Goal: Information Seeking & Learning: Find specific fact

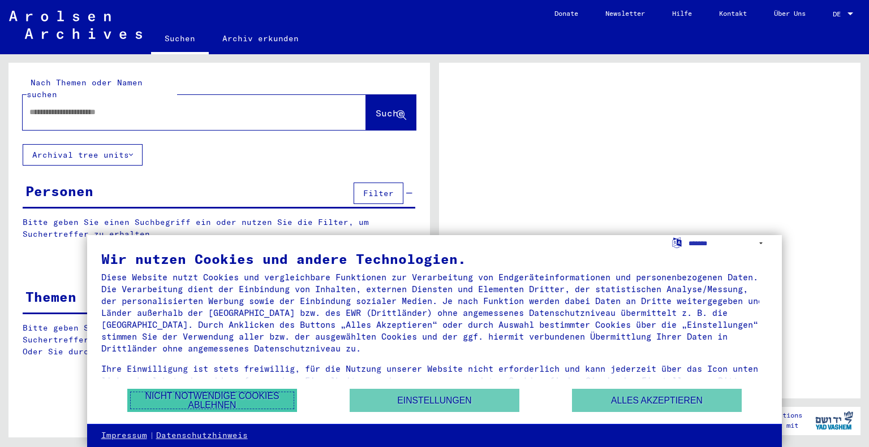
click at [235, 397] on button "Nicht notwendige Cookies ablehnen" at bounding box center [212, 400] width 170 height 23
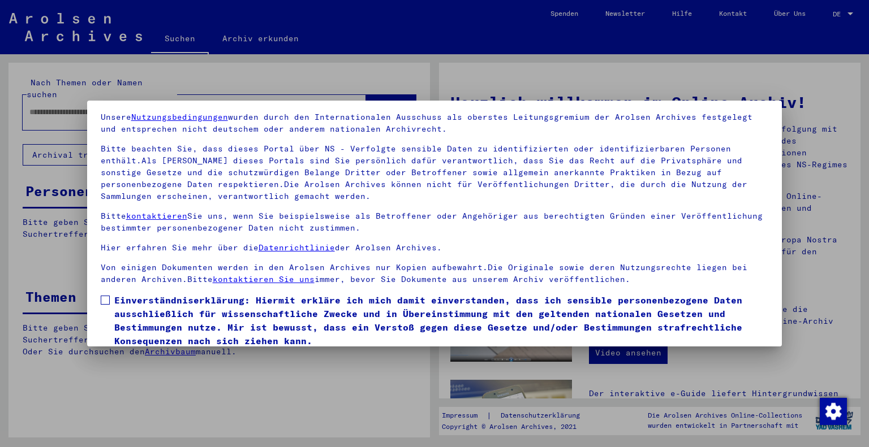
scroll to position [81, 0]
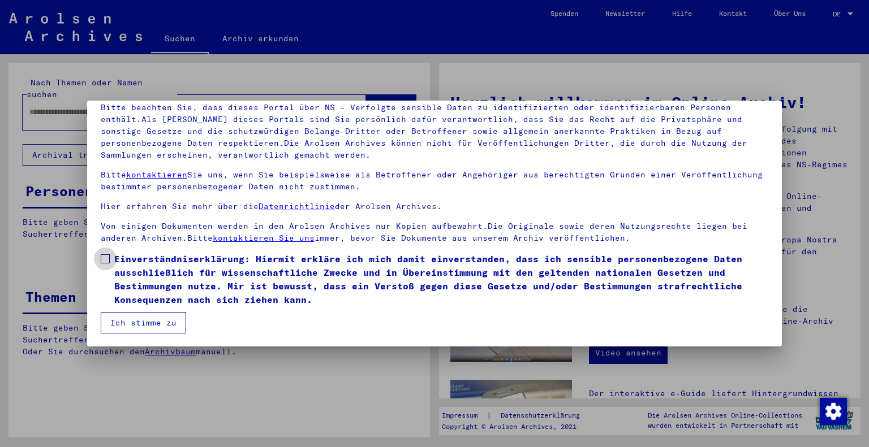
click at [105, 259] on span at bounding box center [105, 259] width 9 height 9
click at [147, 323] on button "Ich stimme zu" at bounding box center [143, 322] width 85 height 21
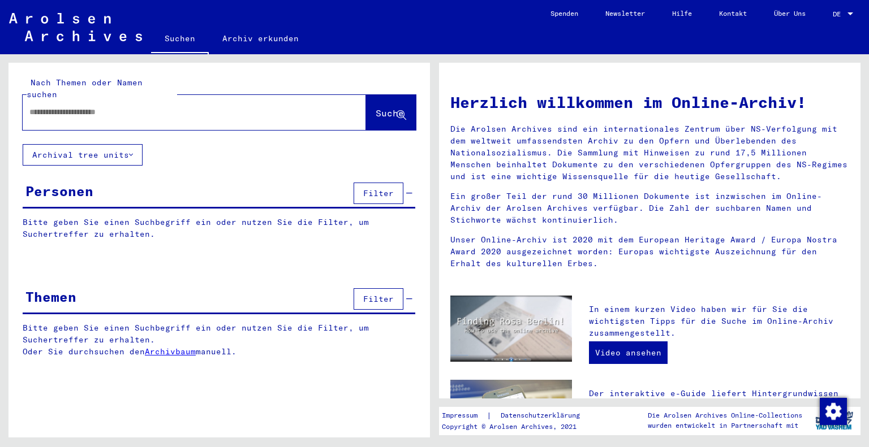
click at [52, 106] on input "text" at bounding box center [180, 112] width 303 height 12
type input "**********"
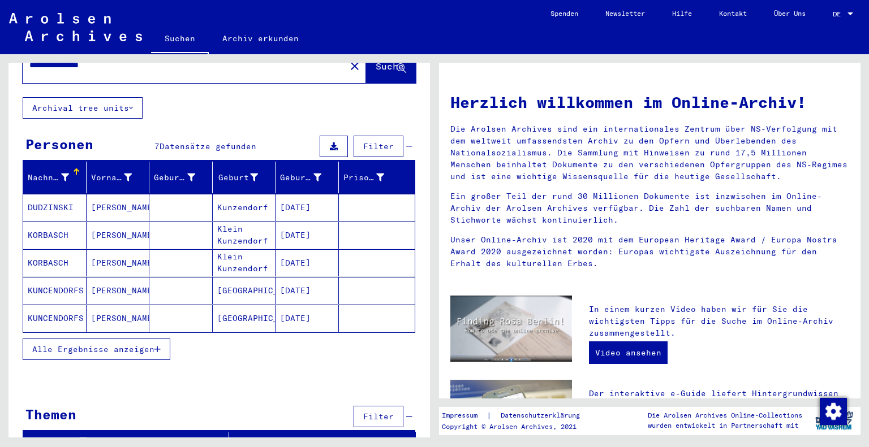
scroll to position [48, 0]
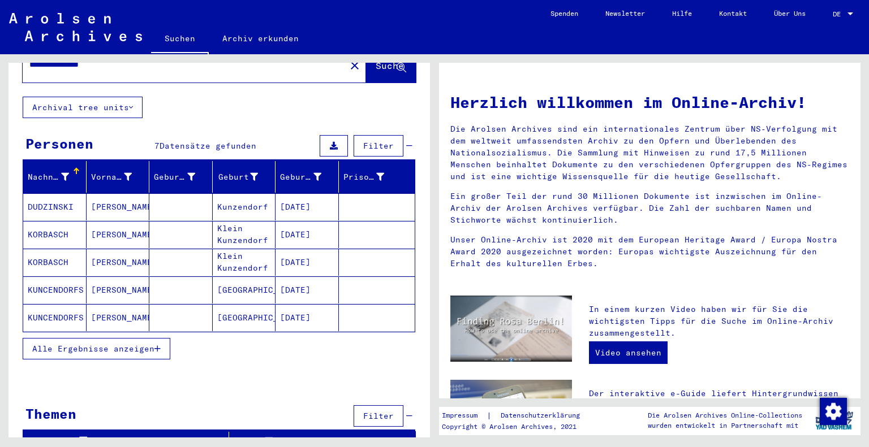
click at [155, 345] on icon "button" at bounding box center [157, 349] width 6 height 8
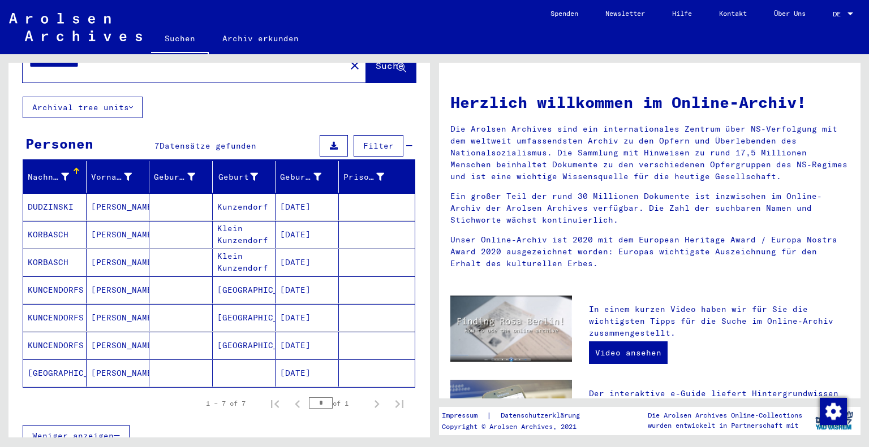
click at [297, 360] on mat-cell "[DATE]" at bounding box center [306, 373] width 63 height 27
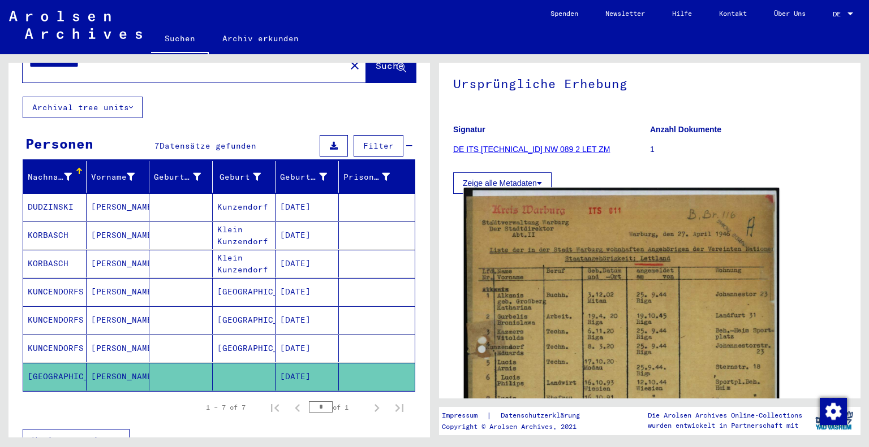
scroll to position [113, 0]
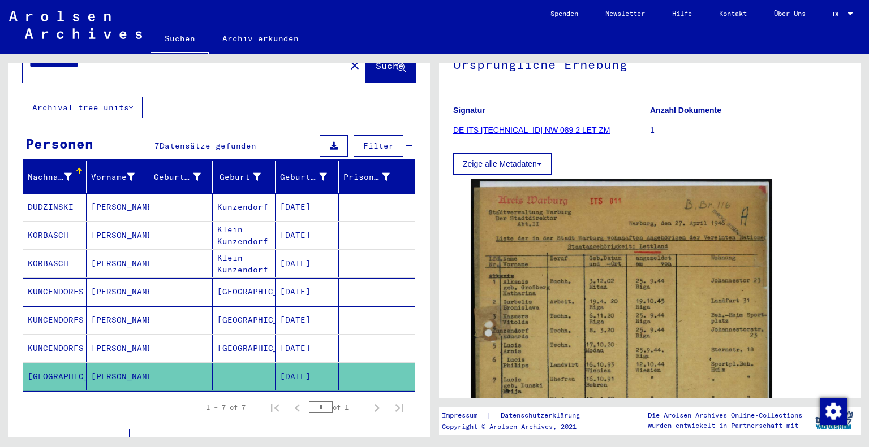
click at [247, 339] on mat-cell "[GEOGRAPHIC_DATA]" at bounding box center [244, 349] width 63 height 28
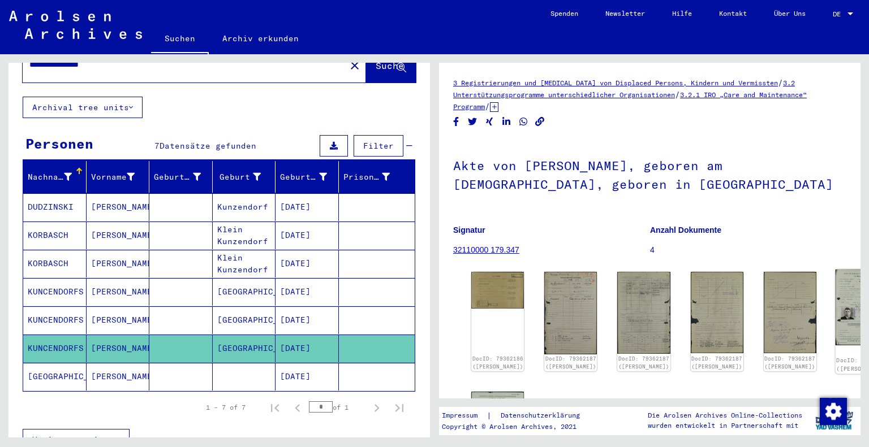
click at [836, 305] on img at bounding box center [863, 308] width 55 height 76
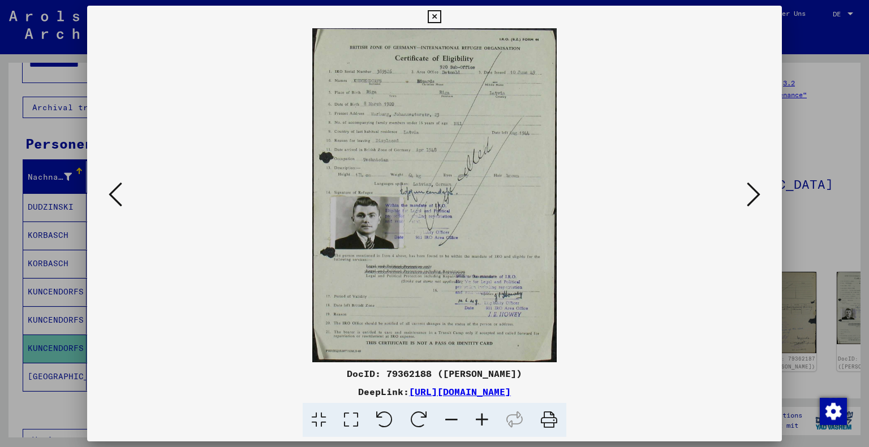
click at [123, 195] on button at bounding box center [115, 195] width 20 height 32
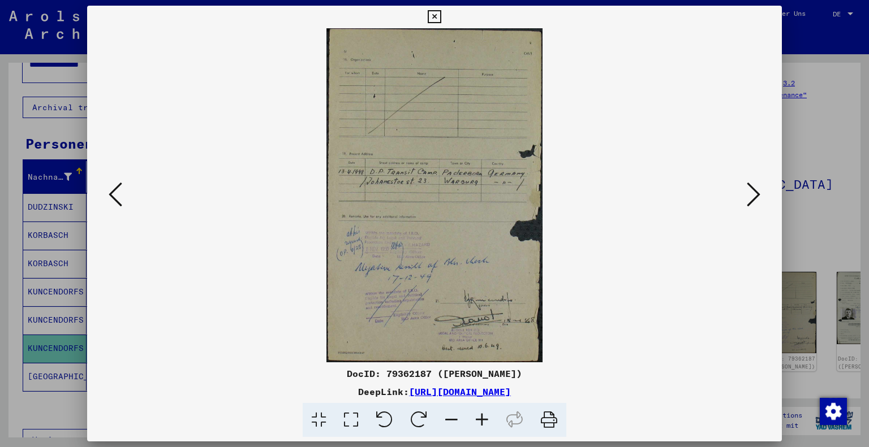
click at [123, 195] on button at bounding box center [115, 195] width 20 height 32
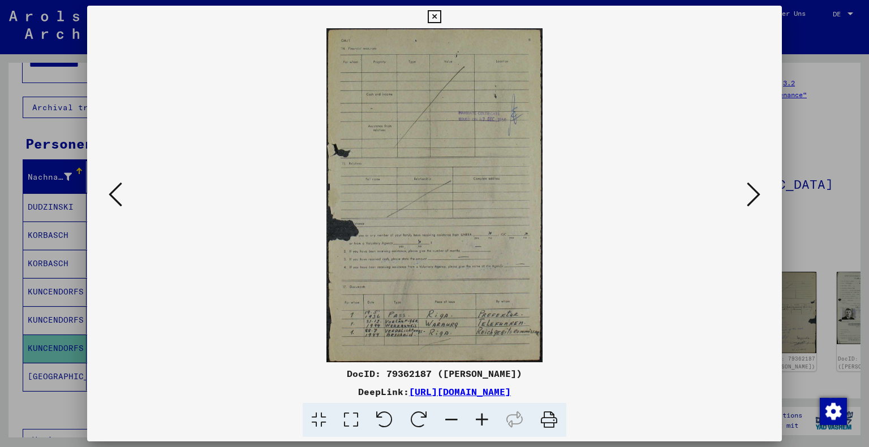
click at [123, 195] on button at bounding box center [115, 195] width 20 height 32
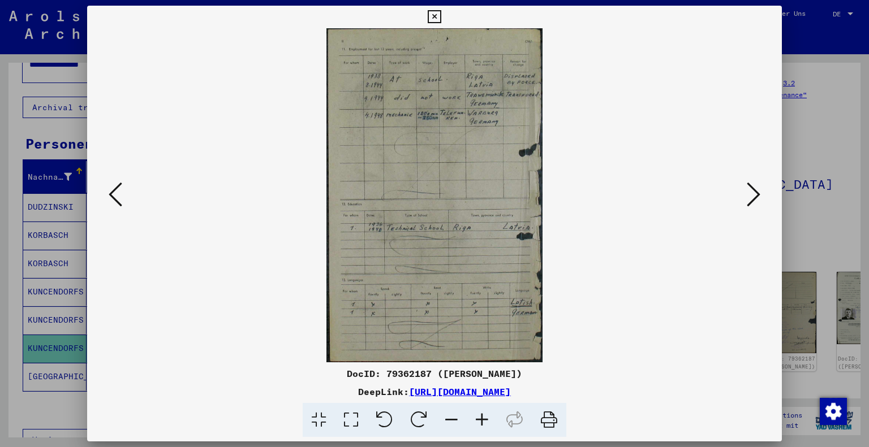
click at [124, 196] on button at bounding box center [115, 195] width 20 height 32
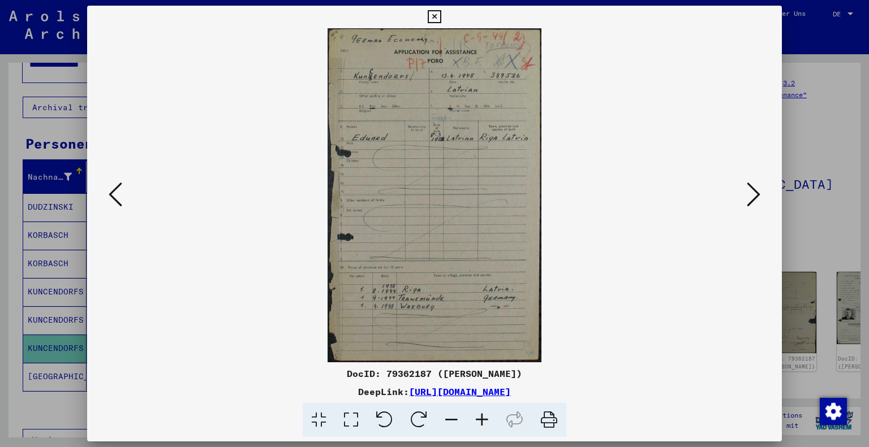
click at [124, 196] on button at bounding box center [115, 195] width 20 height 32
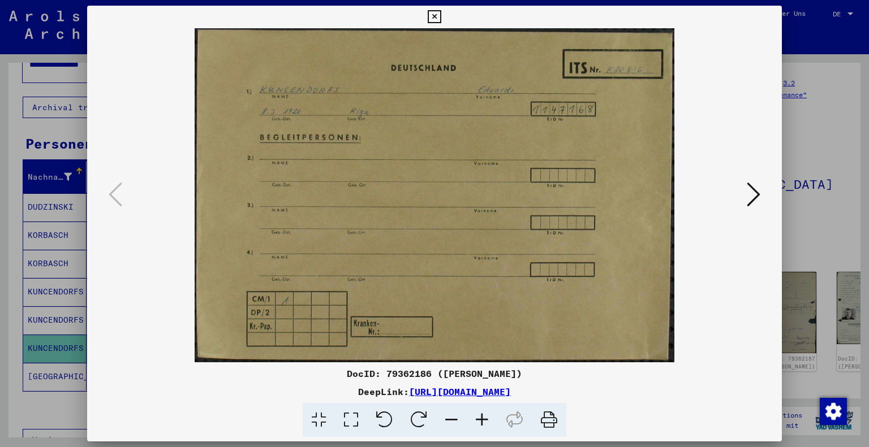
click at [759, 198] on icon at bounding box center [754, 194] width 14 height 27
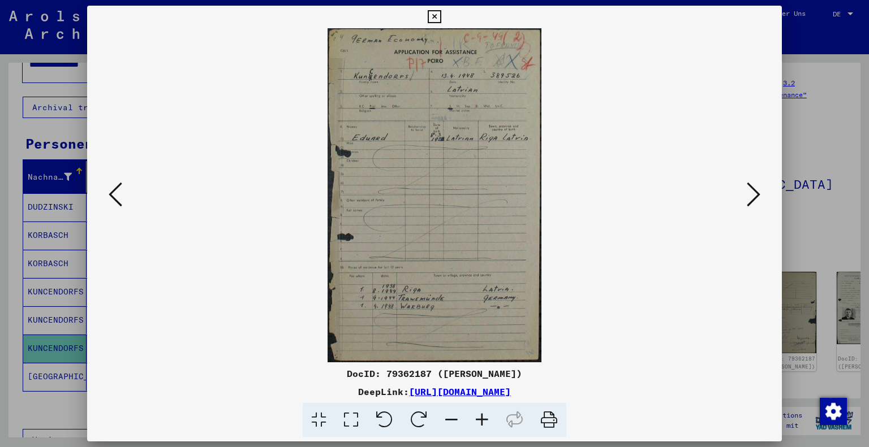
click at [759, 198] on icon at bounding box center [754, 194] width 14 height 27
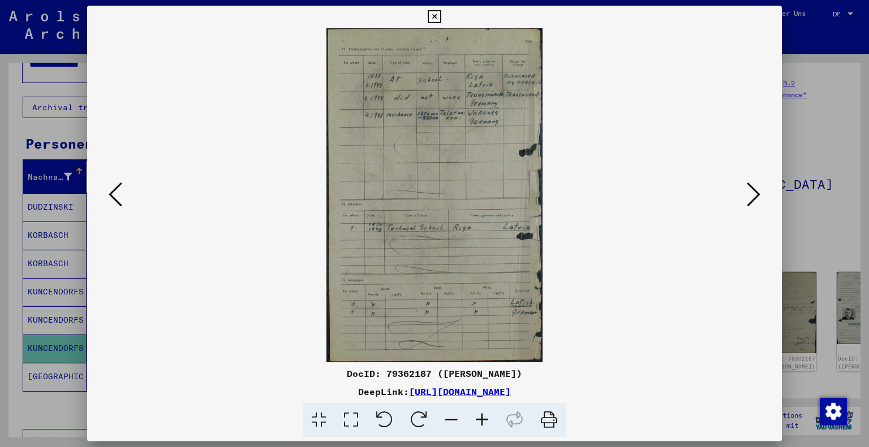
click at [756, 192] on icon at bounding box center [754, 194] width 14 height 27
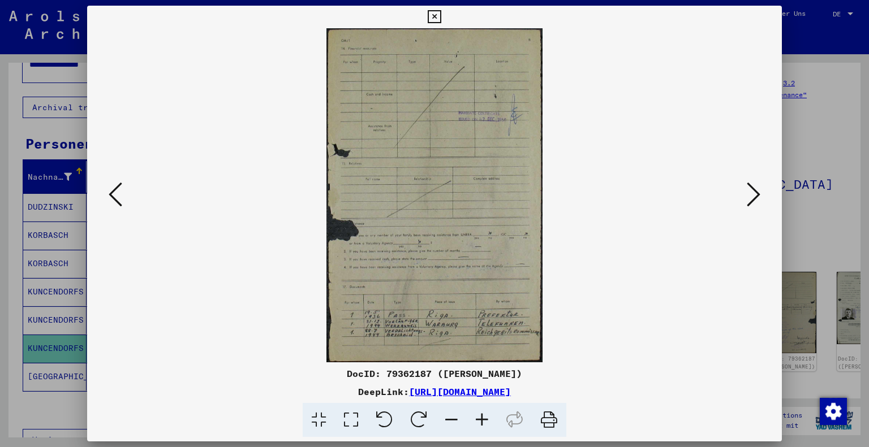
click at [756, 192] on icon at bounding box center [754, 194] width 14 height 27
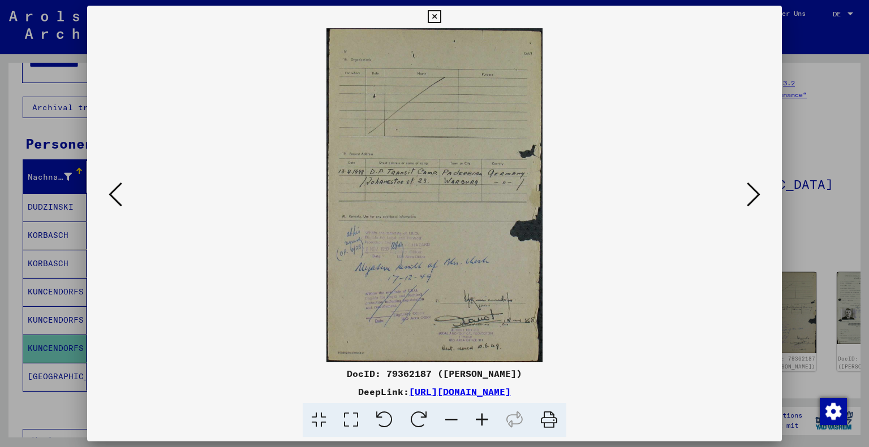
click at [760, 189] on button at bounding box center [753, 195] width 20 height 32
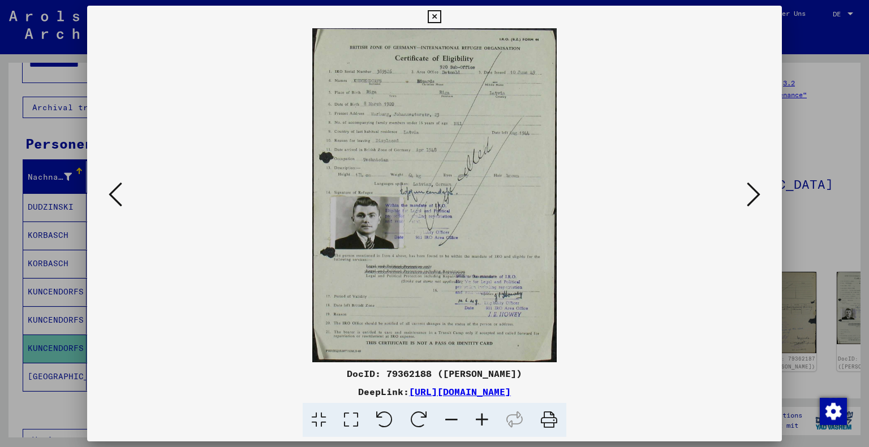
click at [759, 190] on icon at bounding box center [754, 194] width 14 height 27
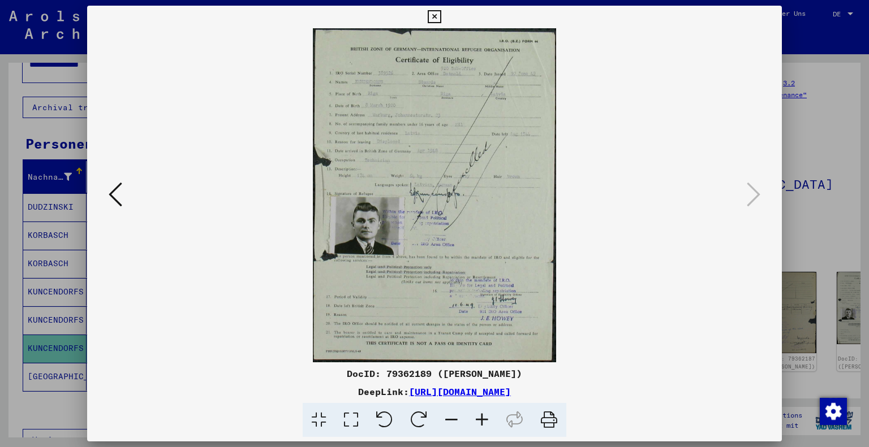
click at [433, 14] on icon at bounding box center [434, 17] width 13 height 14
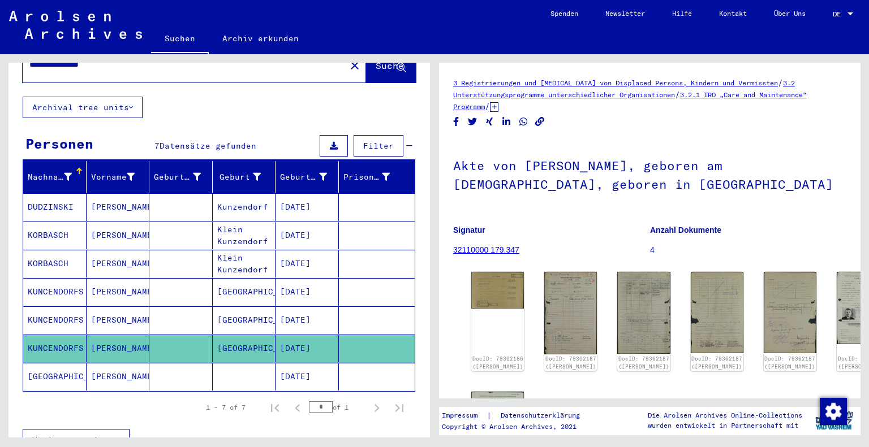
click at [256, 311] on mat-cell "[GEOGRAPHIC_DATA]" at bounding box center [244, 321] width 63 height 28
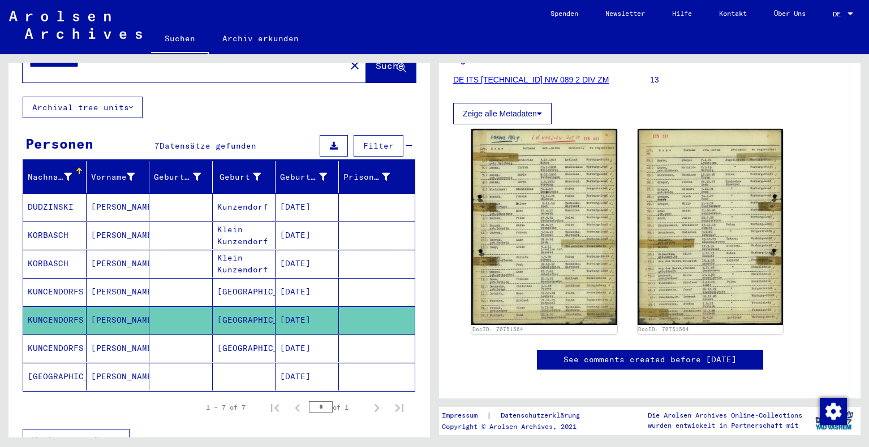
scroll to position [170, 0]
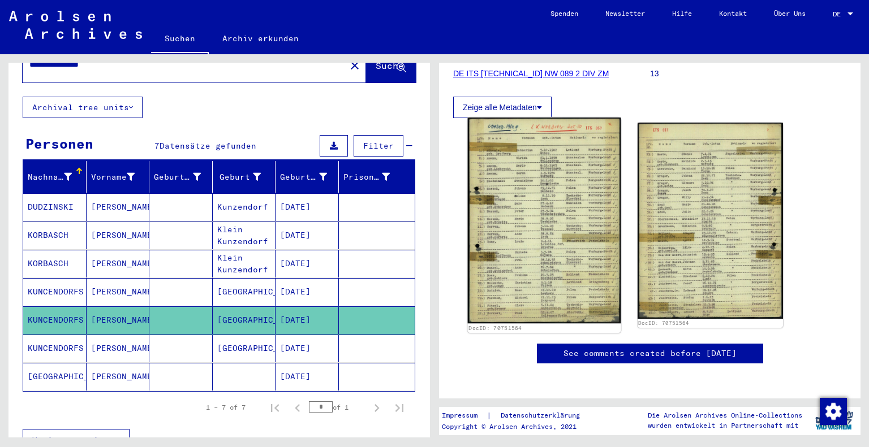
click at [537, 242] on img at bounding box center [544, 221] width 153 height 206
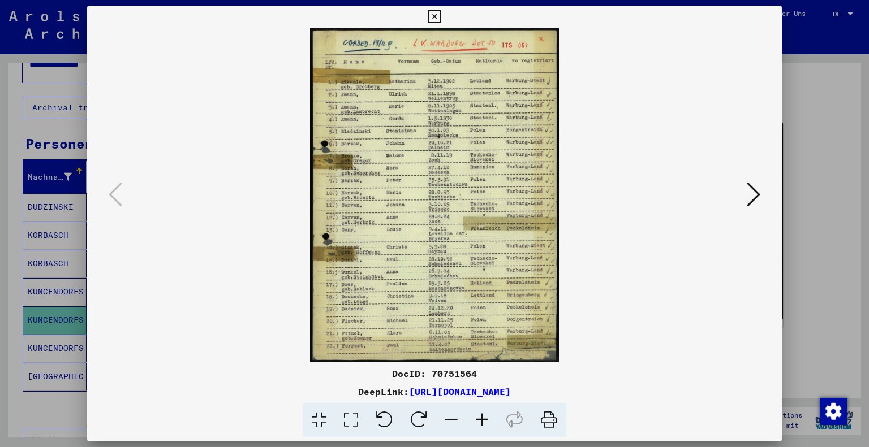
click at [758, 192] on icon at bounding box center [754, 194] width 14 height 27
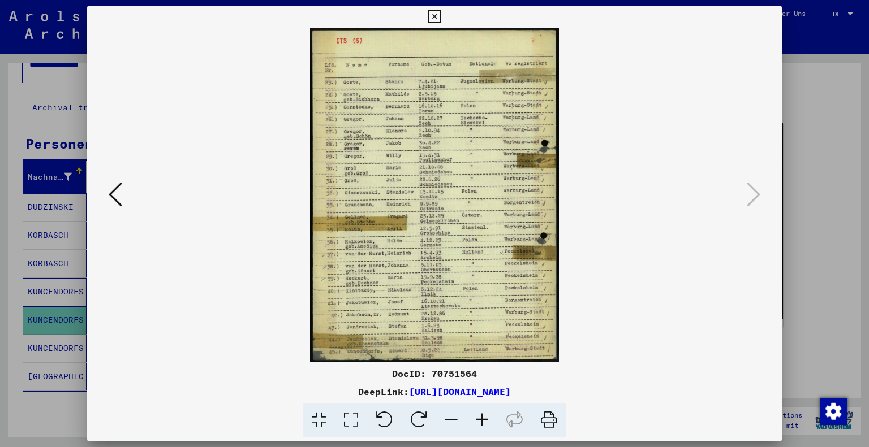
click at [433, 14] on icon at bounding box center [434, 17] width 13 height 14
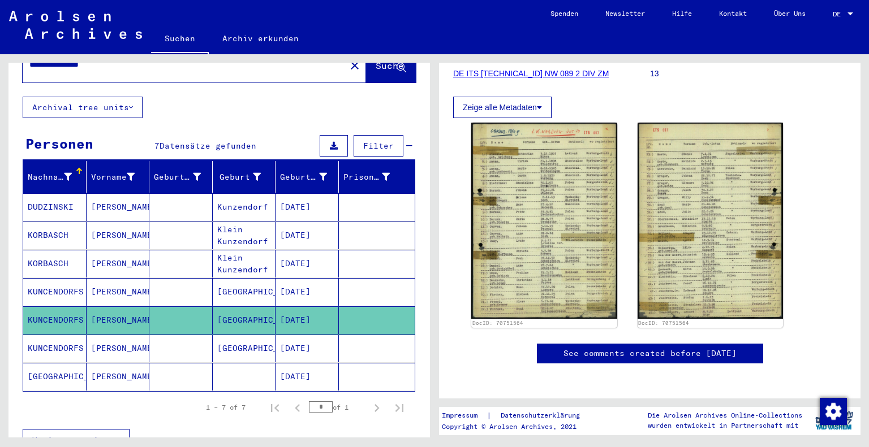
click at [243, 281] on mat-cell "[GEOGRAPHIC_DATA]" at bounding box center [244, 292] width 63 height 28
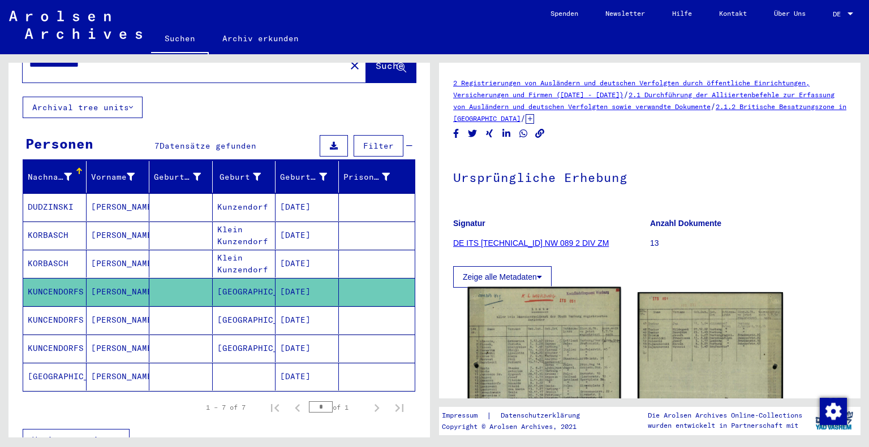
click at [588, 340] on img at bounding box center [544, 394] width 153 height 214
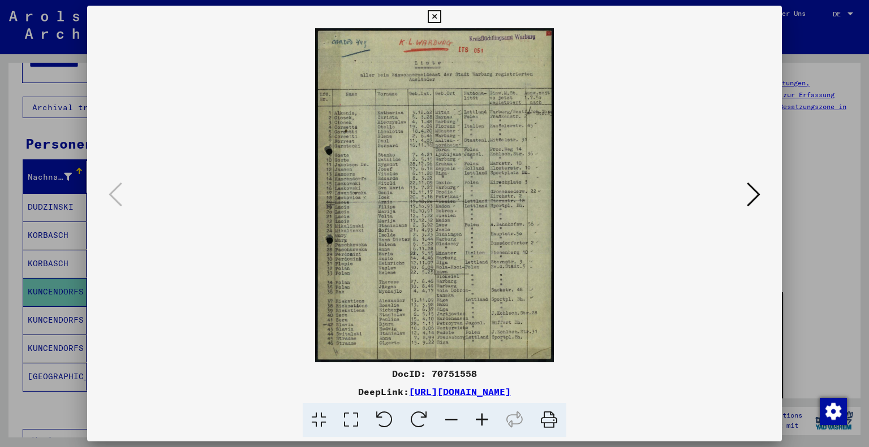
click at [436, 16] on icon at bounding box center [434, 17] width 13 height 14
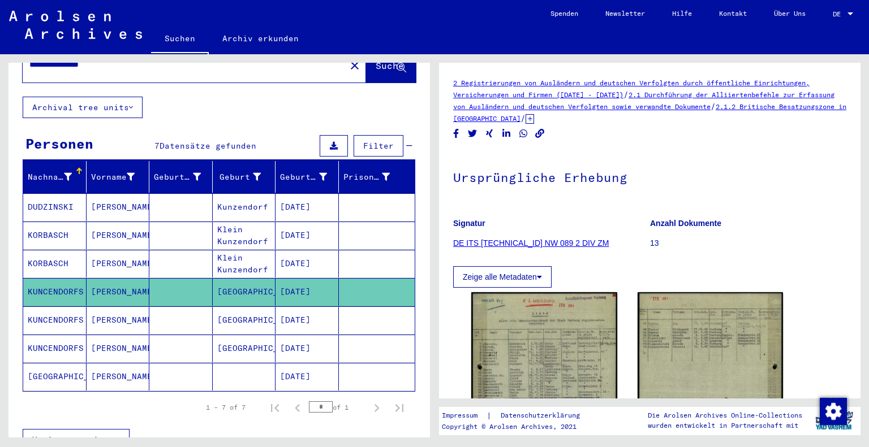
click at [246, 193] on mat-cell "Kunzendorf" at bounding box center [244, 207] width 63 height 28
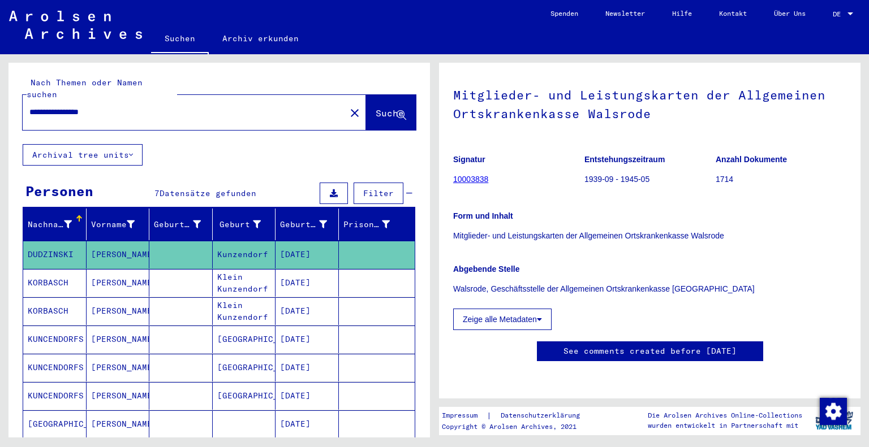
click at [631, 346] on link "See comments created before [DATE]" at bounding box center [649, 352] width 173 height 12
click at [226, 329] on mat-cell "[GEOGRAPHIC_DATA]" at bounding box center [244, 340] width 63 height 28
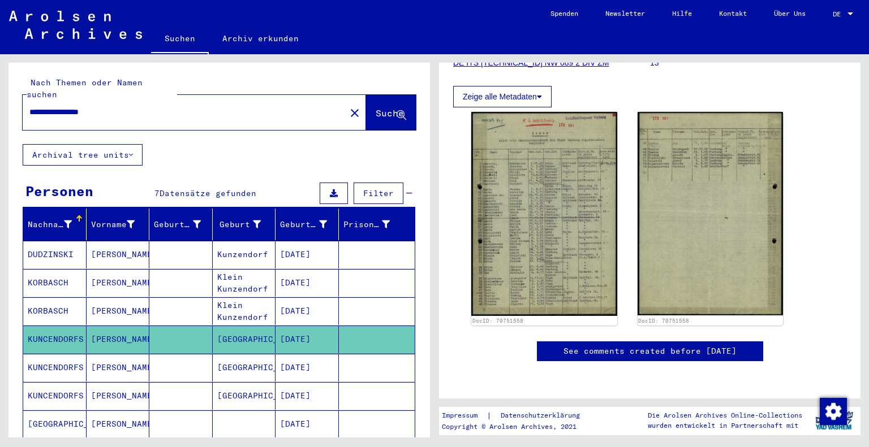
scroll to position [453, 0]
click at [307, 354] on mat-cell "[DATE]" at bounding box center [306, 368] width 63 height 28
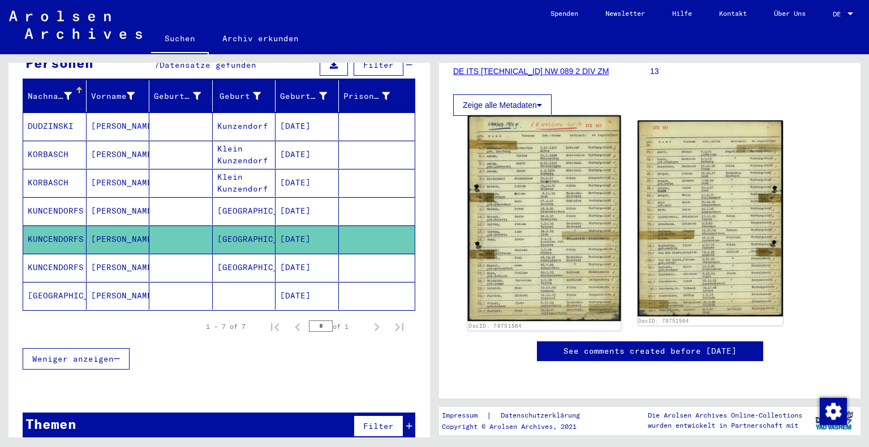
scroll to position [509, 0]
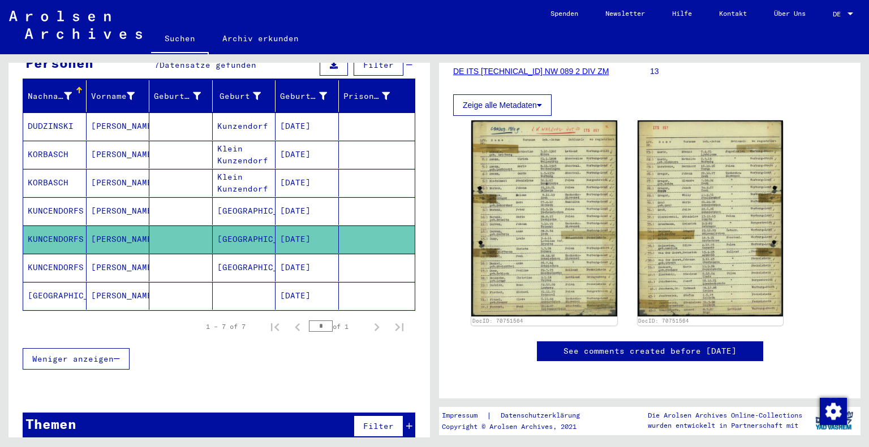
click at [303, 259] on mat-cell "[DATE]" at bounding box center [306, 268] width 63 height 28
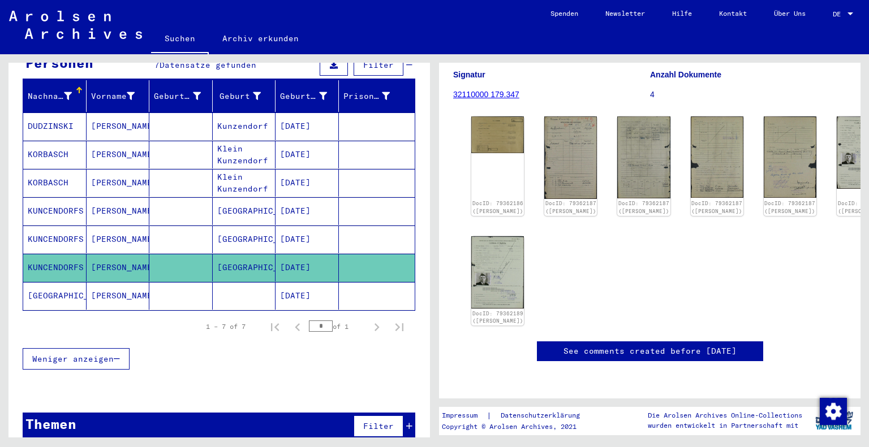
scroll to position [396, 0]
click at [281, 282] on mat-cell "[DATE]" at bounding box center [306, 296] width 63 height 28
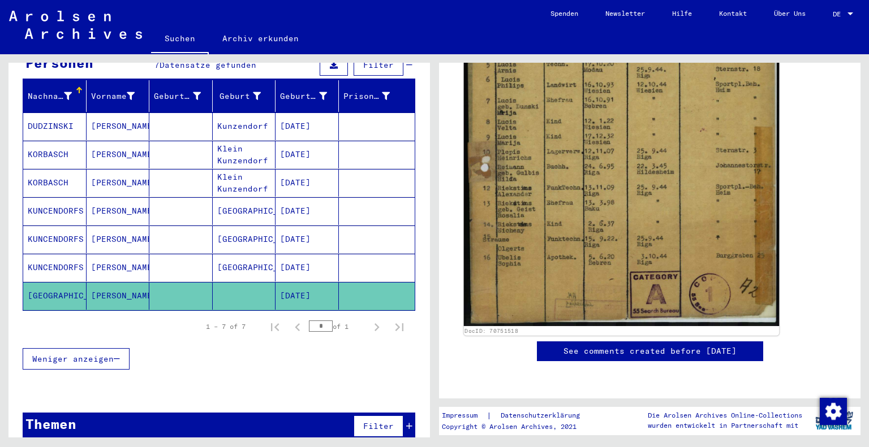
scroll to position [396, 0]
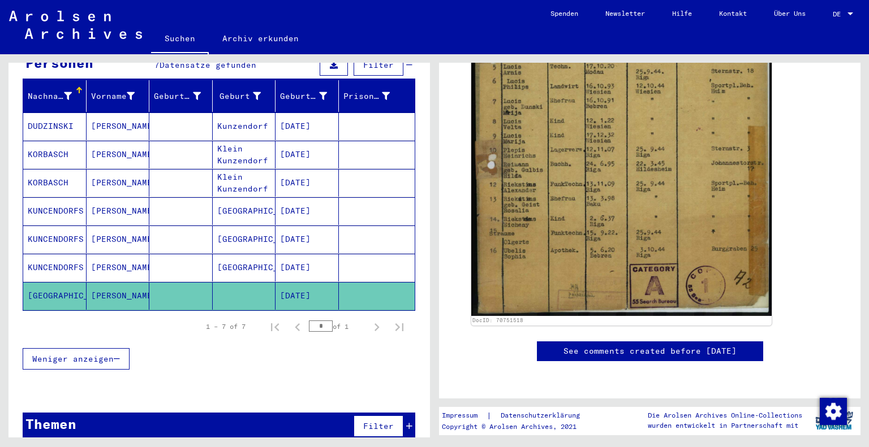
click at [168, 147] on mat-cell at bounding box center [180, 155] width 63 height 28
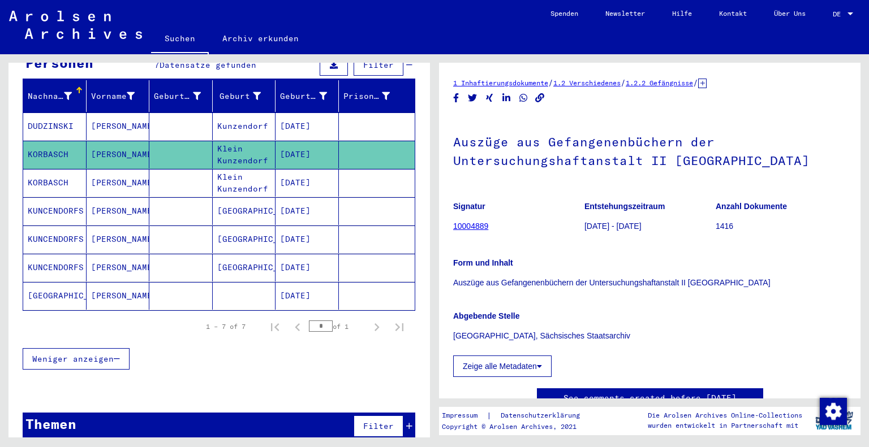
click at [244, 114] on mat-cell "Kunzendorf" at bounding box center [244, 127] width 63 height 28
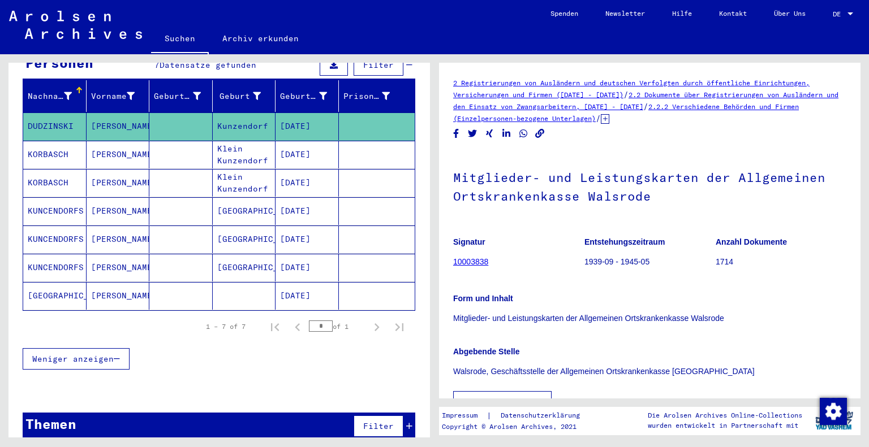
click at [464, 262] on link "10003838" at bounding box center [470, 261] width 35 height 9
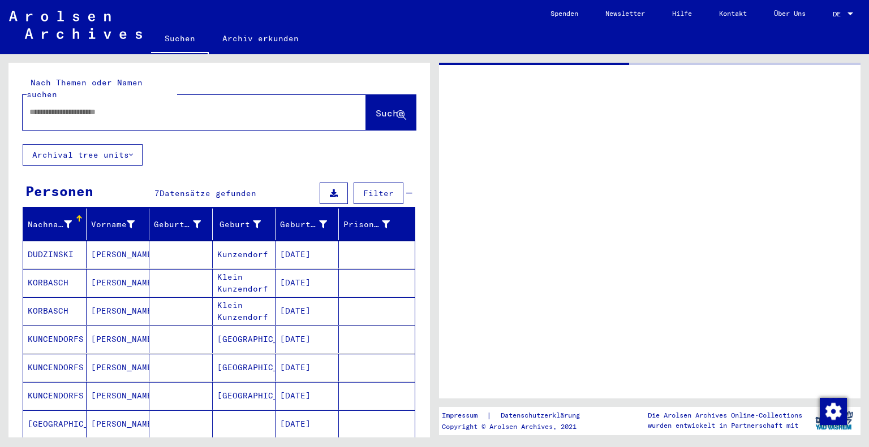
type input "********"
